Goal: Task Accomplishment & Management: Use online tool/utility

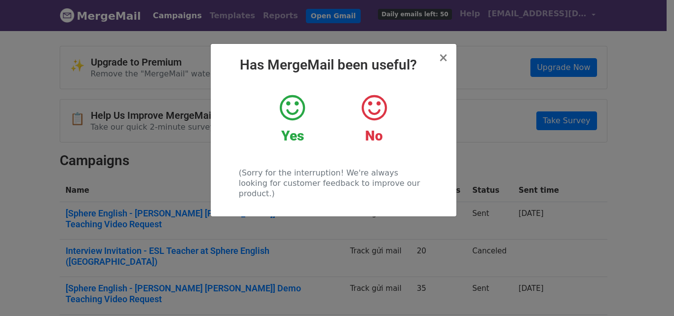
click at [289, 114] on icon at bounding box center [292, 108] width 25 height 30
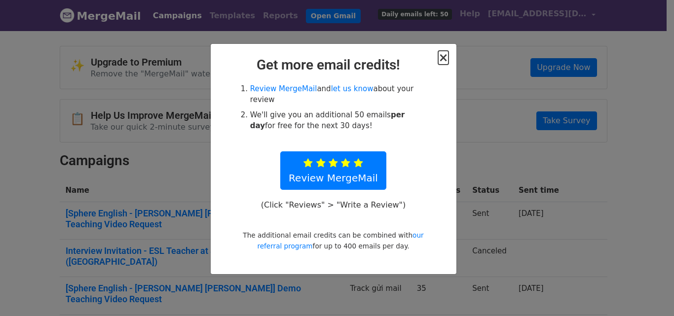
click at [442, 58] on span "×" at bounding box center [443, 58] width 10 height 14
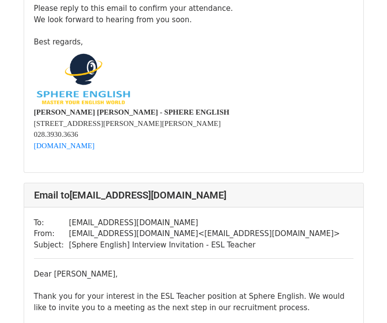
scroll to position [2862, 0]
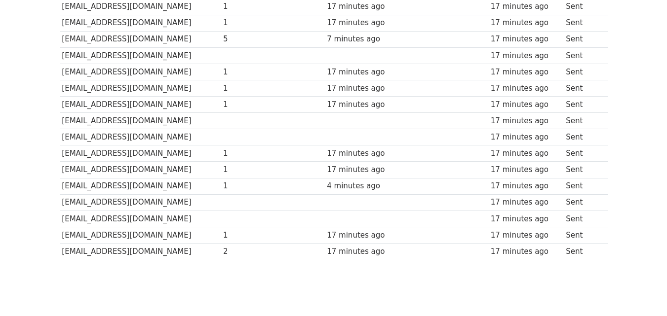
scroll to position [426, 0]
